Goal: Task Accomplishment & Management: Manage account settings

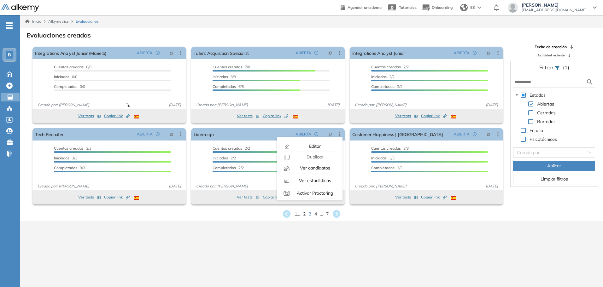
scroll to position [39, 0]
click at [395, 224] on div "Inicio Alkymetrics Evaluaciones Evaluaciones creadas El proctoring será activad…" at bounding box center [311, 158] width 583 height 287
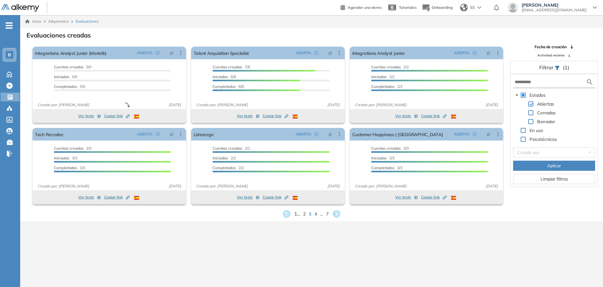
click at [294, 216] on span "1 ..." at bounding box center [297, 213] width 6 height 7
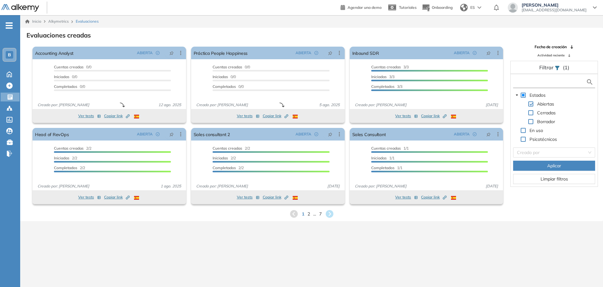
click at [543, 84] on input "text" at bounding box center [550, 82] width 71 height 7
type input "*********"
click at [571, 165] on button "Aplicar" at bounding box center [554, 166] width 82 height 10
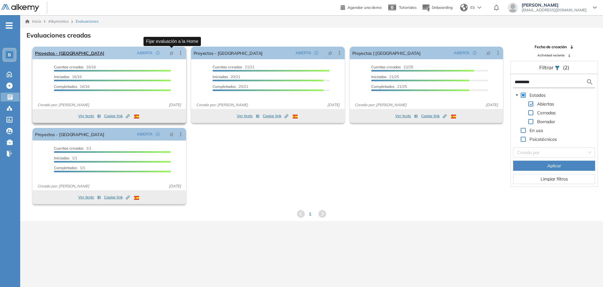
click at [170, 52] on icon "pushpin" at bounding box center [171, 53] width 4 height 4
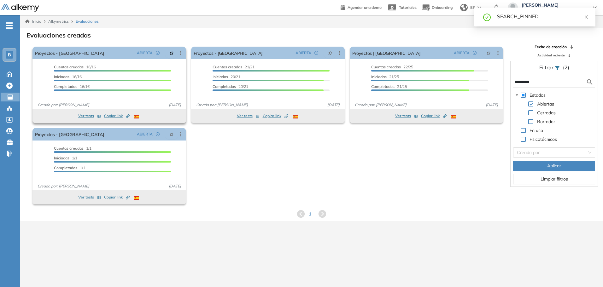
click at [108, 69] on div "Cuentas creadas 16/16" at bounding box center [112, 67] width 117 height 7
click at [77, 57] on link "Proyectos - [GEOGRAPHIC_DATA]" at bounding box center [69, 53] width 69 height 13
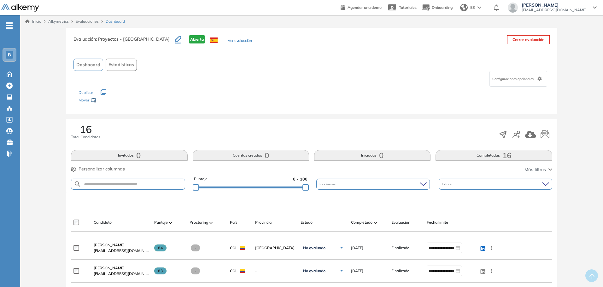
click at [17, 9] on img at bounding box center [20, 8] width 38 height 8
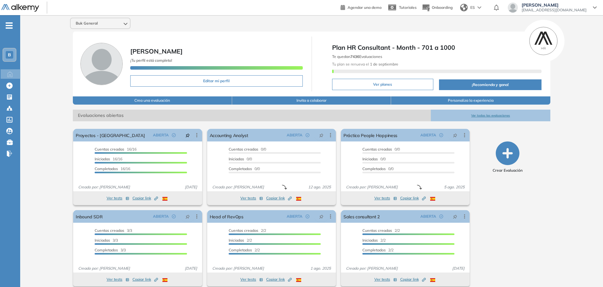
click at [491, 115] on button "Ver todas las evaluaciones" at bounding box center [490, 116] width 119 height 12
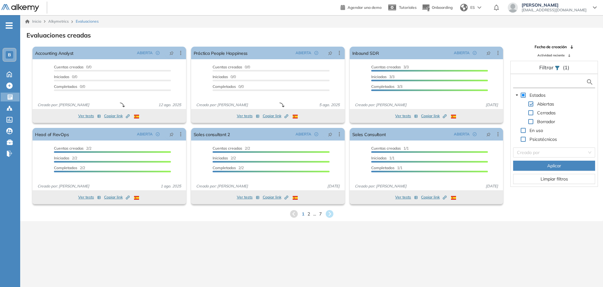
click at [532, 83] on input "text" at bounding box center [550, 82] width 71 height 7
type input "***"
click at [531, 165] on button "Aplicar" at bounding box center [554, 166] width 82 height 10
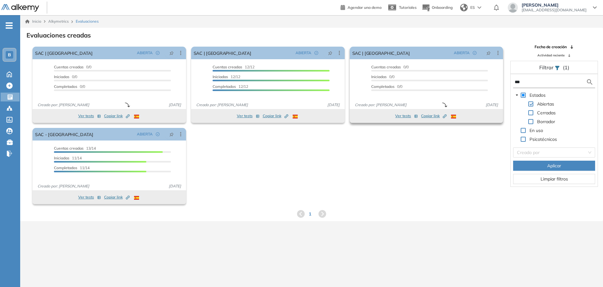
click at [400, 114] on button "Ver tests" at bounding box center [406, 116] width 23 height 8
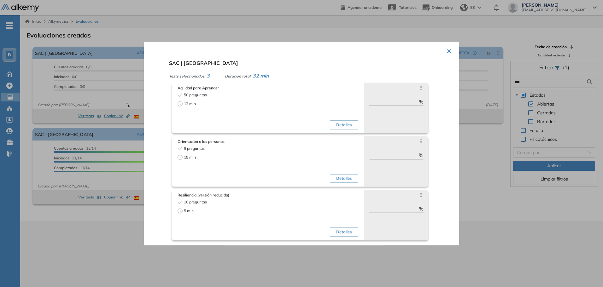
click at [447, 53] on button "×" at bounding box center [449, 50] width 5 height 12
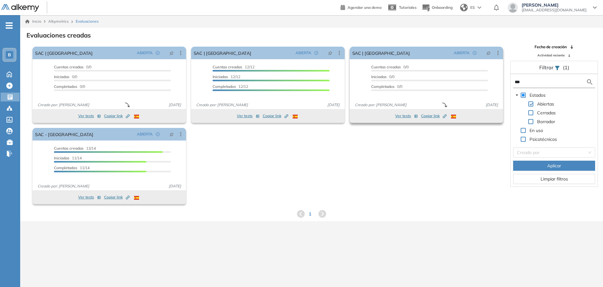
click at [431, 115] on span "Copiar link Created by potrace 1.16, written by [PERSON_NAME] [DATE]-[DATE]" at bounding box center [434, 116] width 26 height 6
click at [491, 55] on icon "pushpin" at bounding box center [488, 53] width 4 height 4
click at [9, 24] on span "-" at bounding box center [9, 24] width 7 height 5
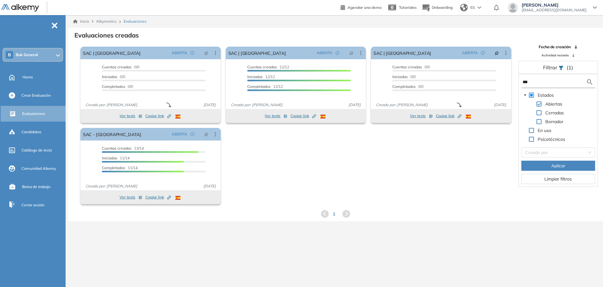
click at [38, 58] on div "B Buk General" at bounding box center [32, 55] width 59 height 13
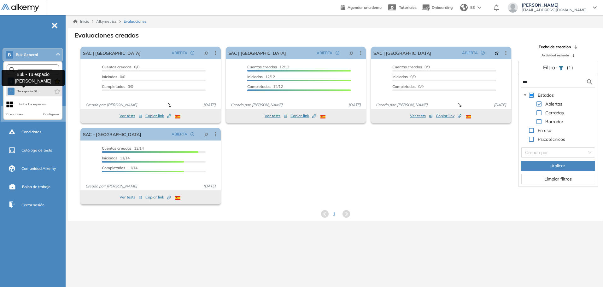
click at [35, 91] on span "Tu espacio Sil..." at bounding box center [28, 91] width 22 height 5
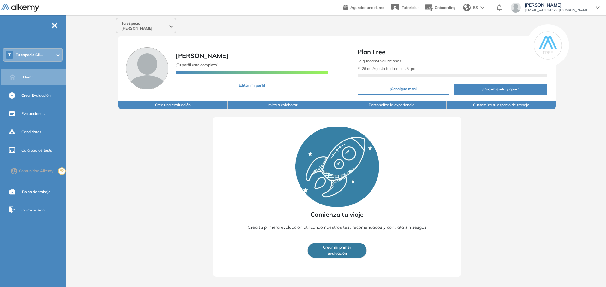
click at [498, 177] on div "Comienza tu viaje Crea tu primera evaluación utilizando nuestros test recomenda…" at bounding box center [336, 193] width 497 height 168
click at [28, 117] on div "Evaluaciones" at bounding box center [42, 114] width 43 height 11
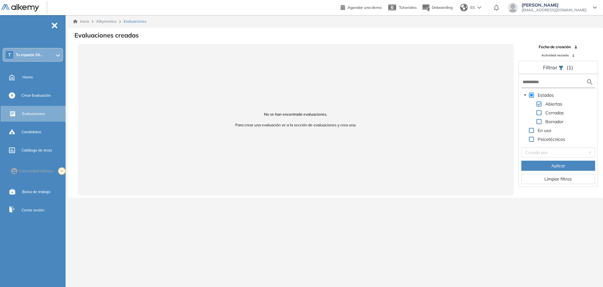
click at [19, 55] on span "Tu espacio Sil..." at bounding box center [29, 54] width 27 height 5
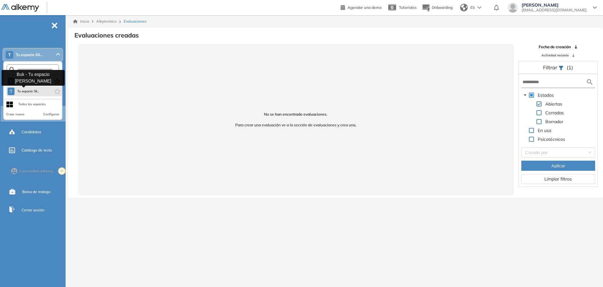
click at [37, 89] on button "T Tu espacio Sil..." at bounding box center [24, 92] width 32 height 8
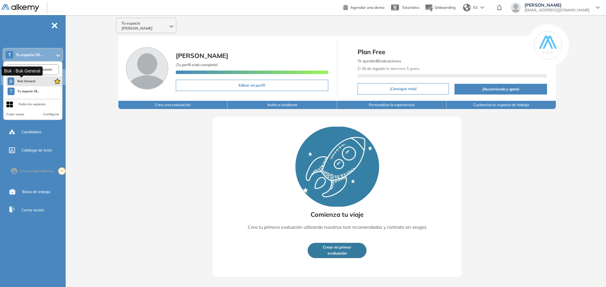
click at [31, 81] on span "Buk General" at bounding box center [26, 81] width 19 height 5
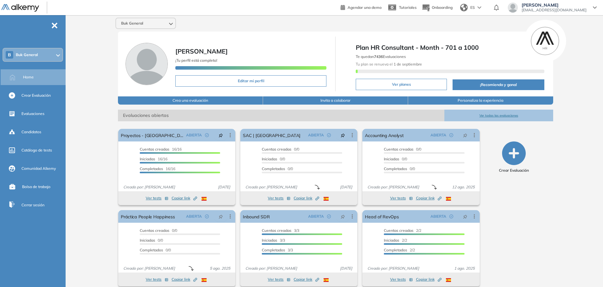
click at [140, 70] on img at bounding box center [147, 64] width 42 height 42
